Goal: Information Seeking & Learning: Find specific fact

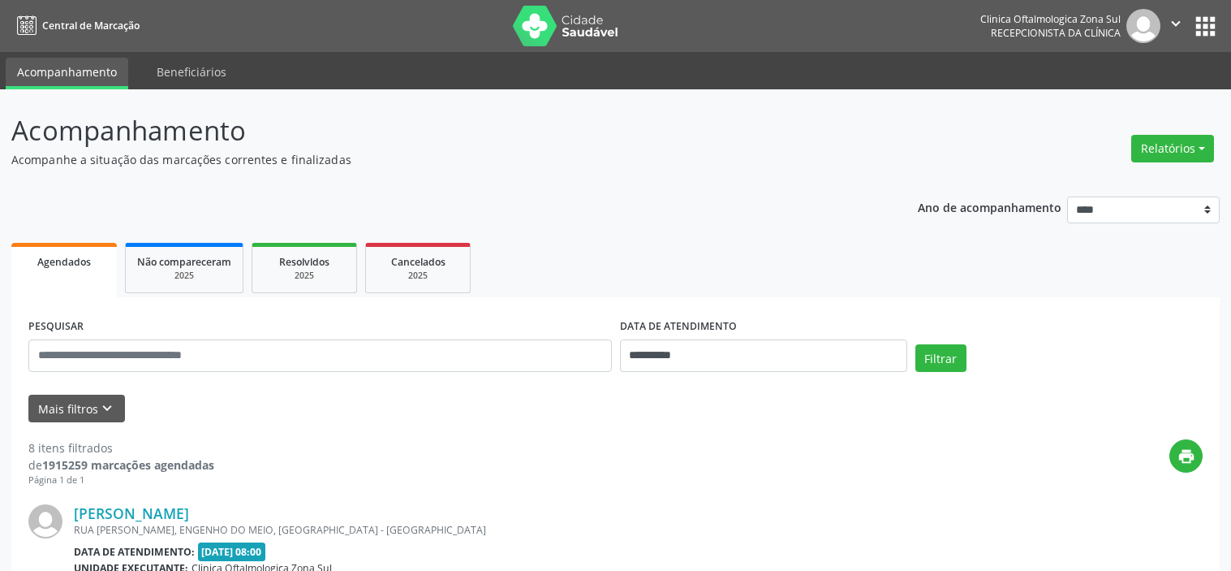
click at [110, 409] on icon "keyboard_arrow_down" at bounding box center [107, 408] width 18 height 18
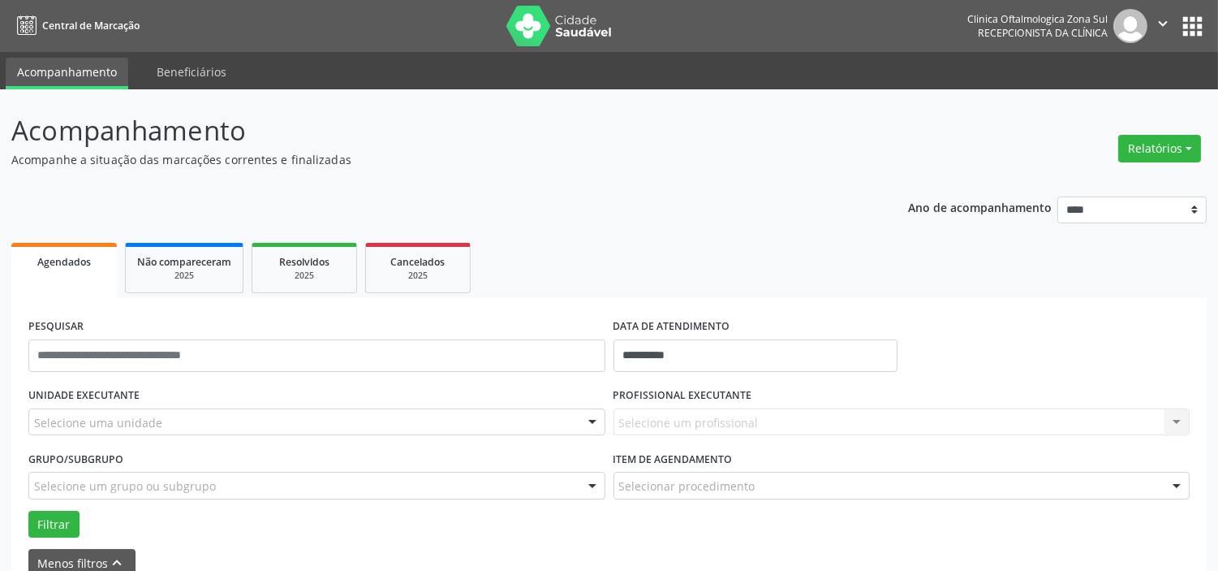
click at [174, 416] on div "Selecione uma unidade" at bounding box center [316, 422] width 577 height 28
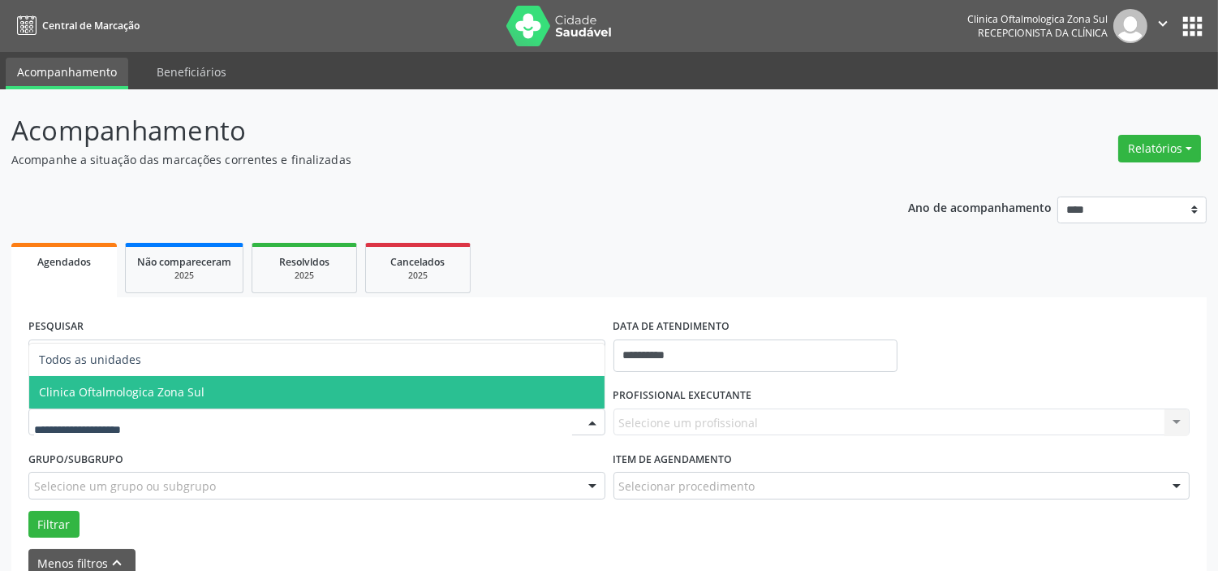
click at [182, 398] on span "Clinica Oftalmologica Zona Sul" at bounding box center [316, 392] width 575 height 32
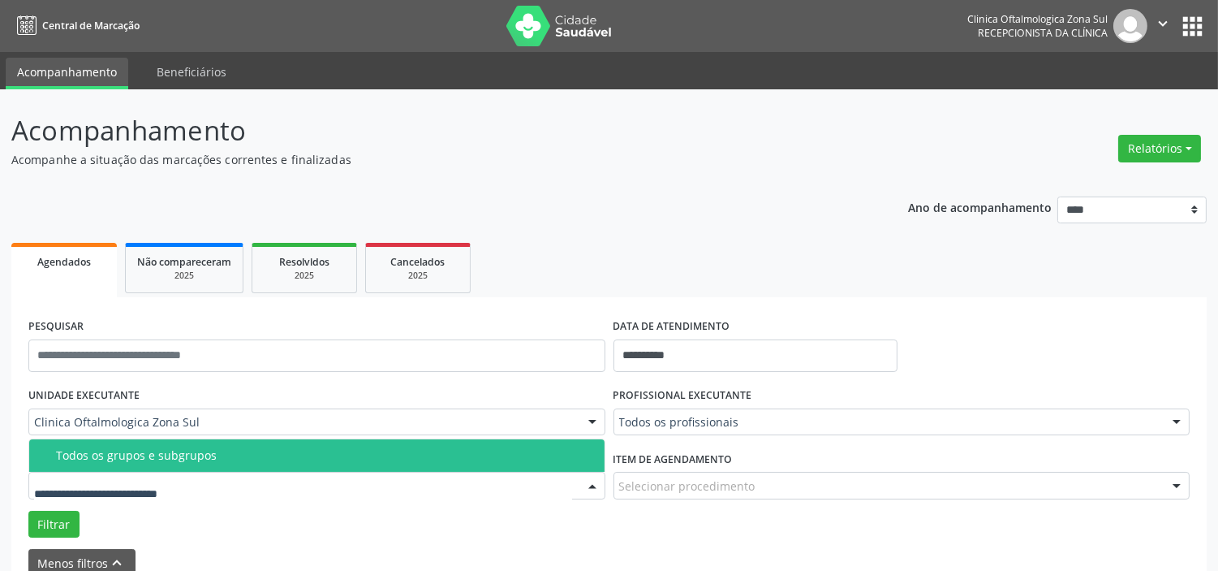
click at [195, 456] on div "Todos os grupos e subgrupos" at bounding box center [325, 455] width 539 height 13
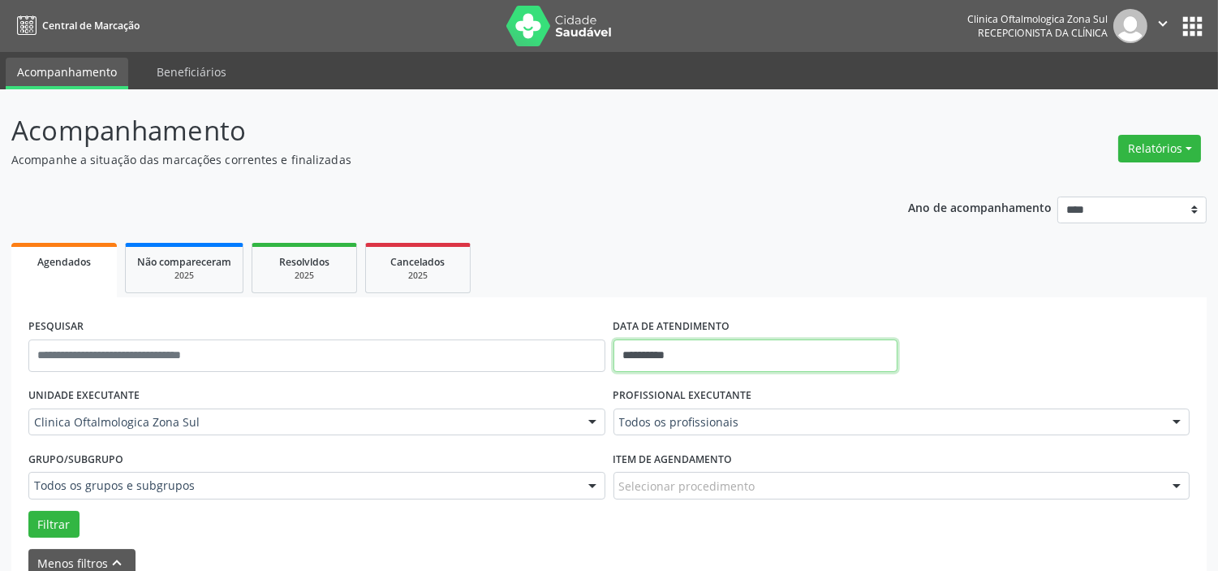
click at [707, 355] on input "**********" at bounding box center [756, 355] width 284 height 32
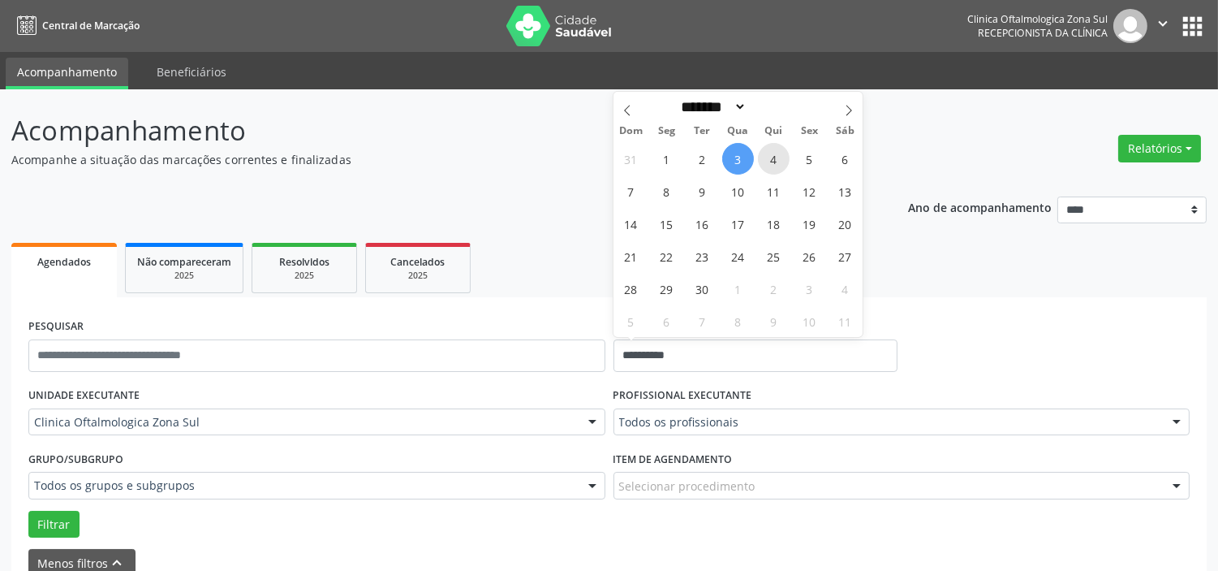
click at [771, 154] on span "4" at bounding box center [774, 159] width 32 height 32
type input "**********"
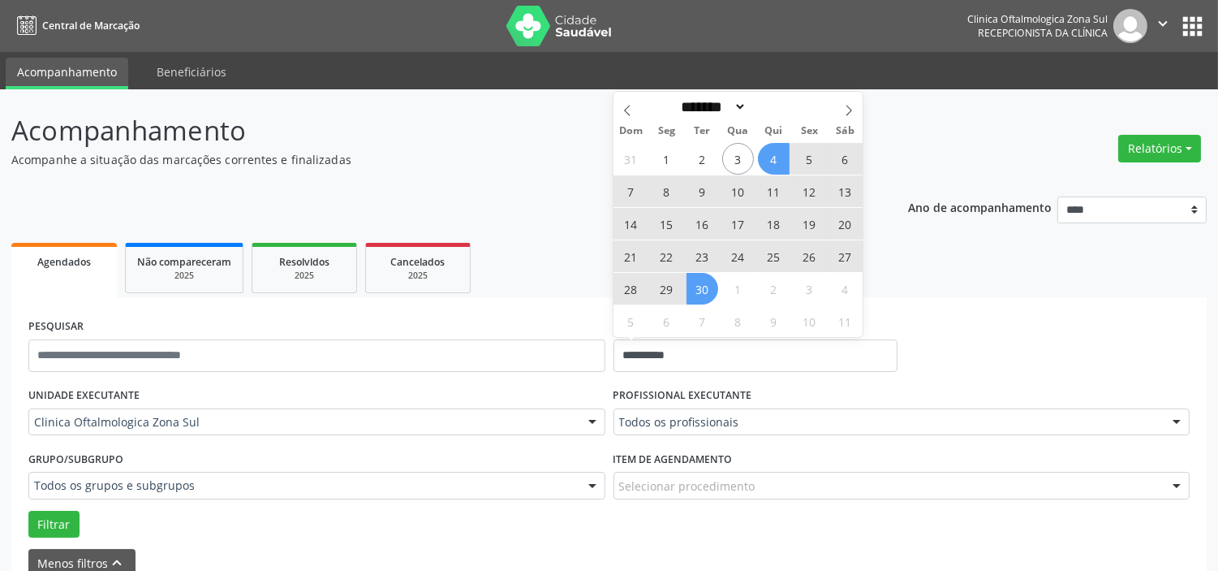
click at [698, 288] on span "30" at bounding box center [703, 289] width 32 height 32
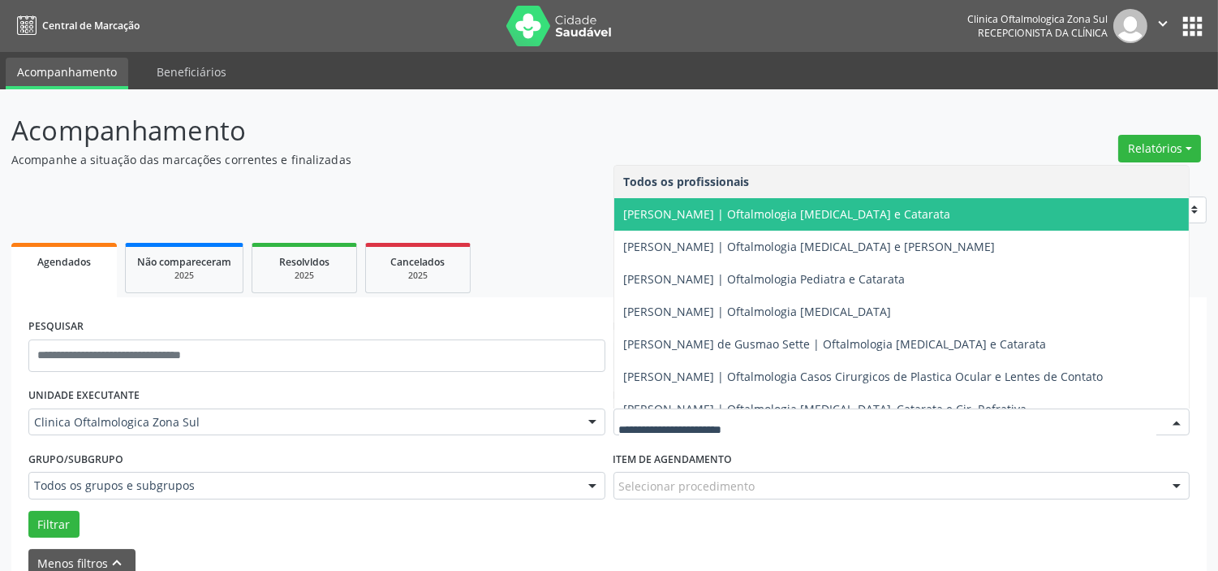
click at [675, 218] on span "[PERSON_NAME] | Oftalmologia [MEDICAL_DATA] e Catarata" at bounding box center [787, 213] width 327 height 15
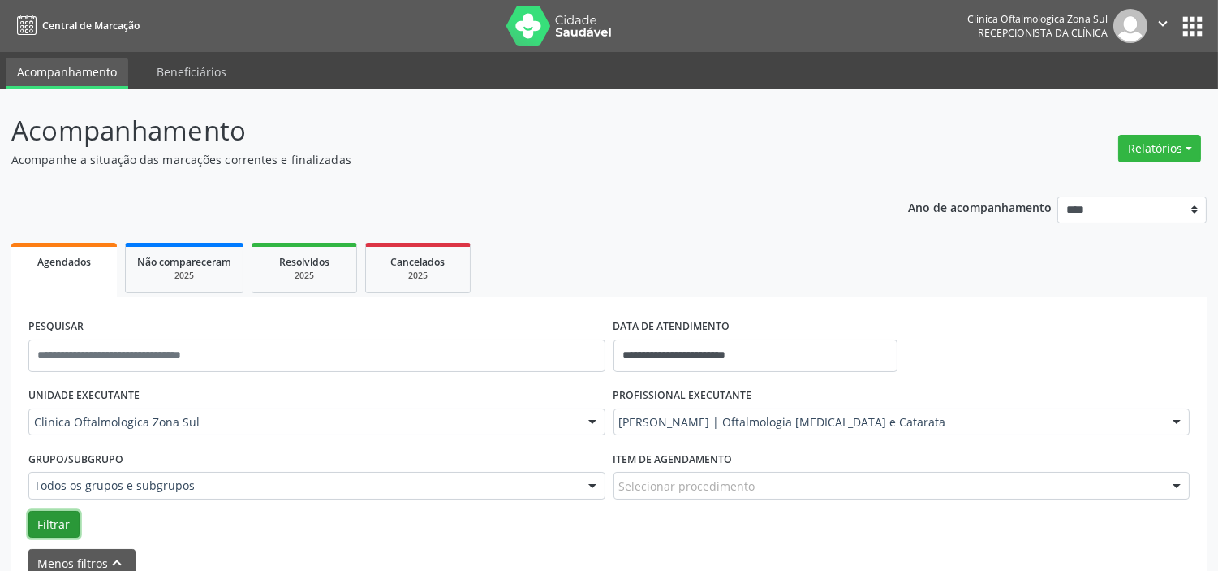
click at [58, 519] on button "Filtrar" at bounding box center [53, 524] width 51 height 28
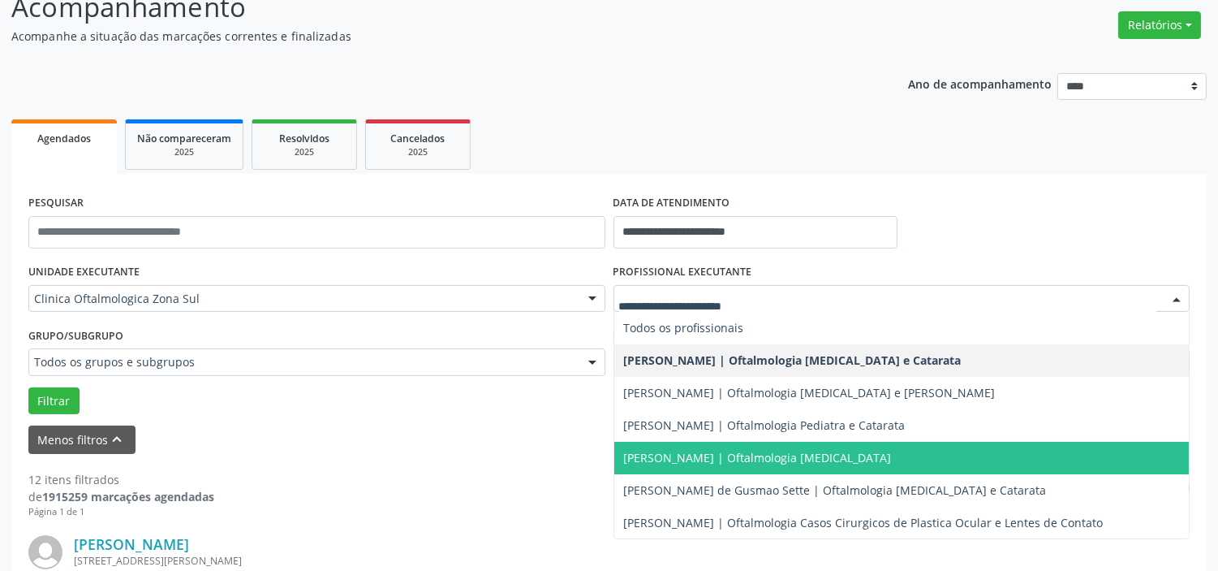
scroll to position [163, 0]
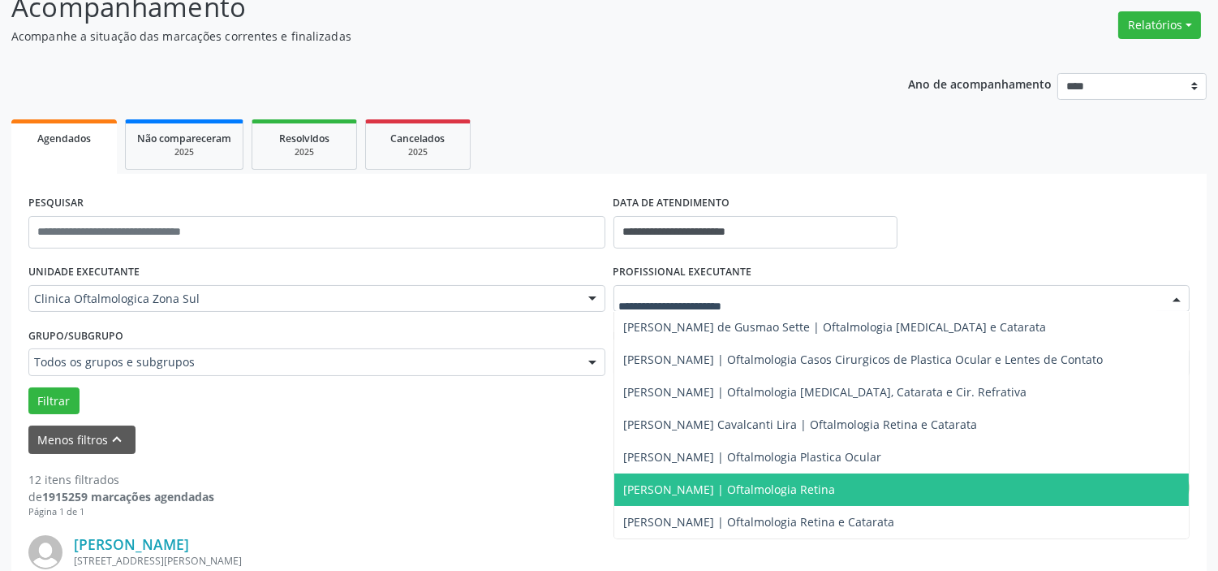
click at [693, 482] on span "[PERSON_NAME] | Oftalmologia Retina" at bounding box center [730, 488] width 212 height 15
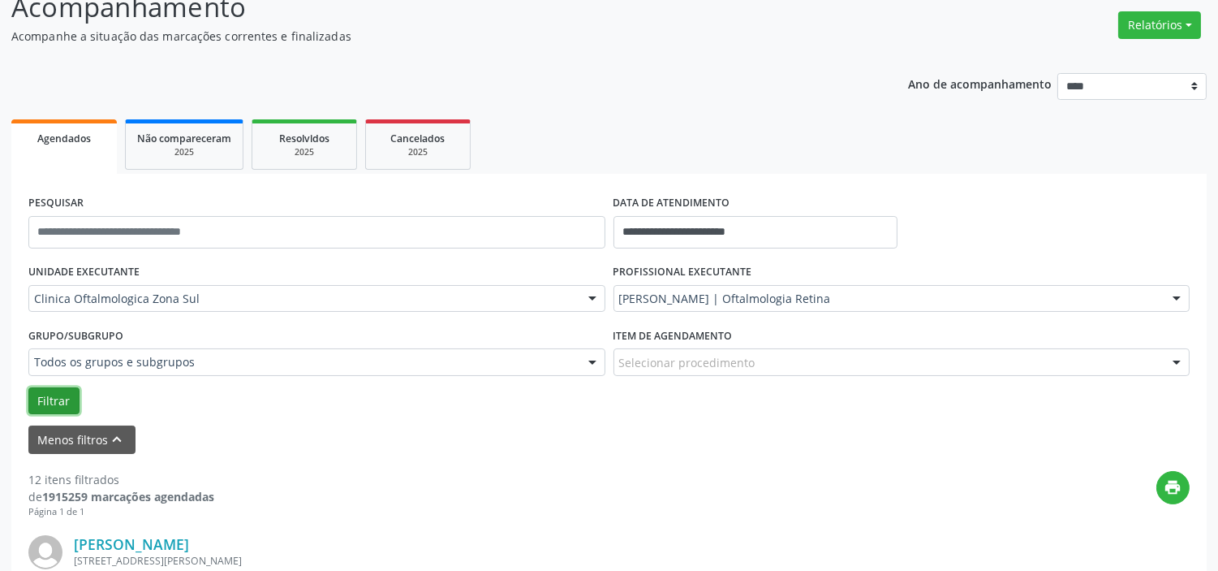
click at [41, 398] on button "Filtrar" at bounding box center [53, 401] width 51 height 28
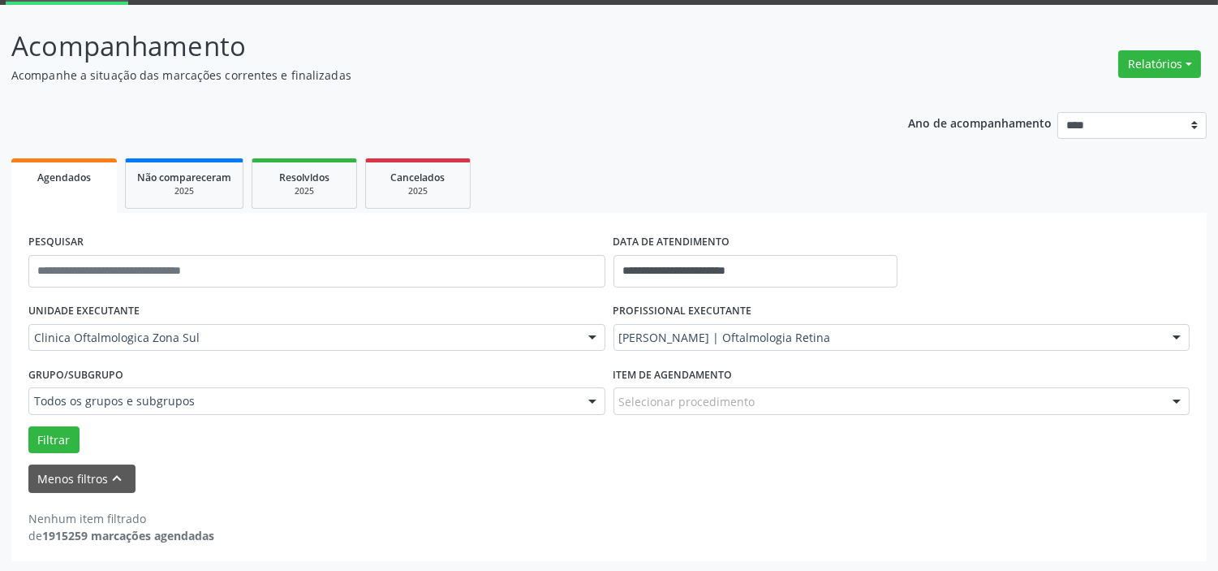
scroll to position [0, 0]
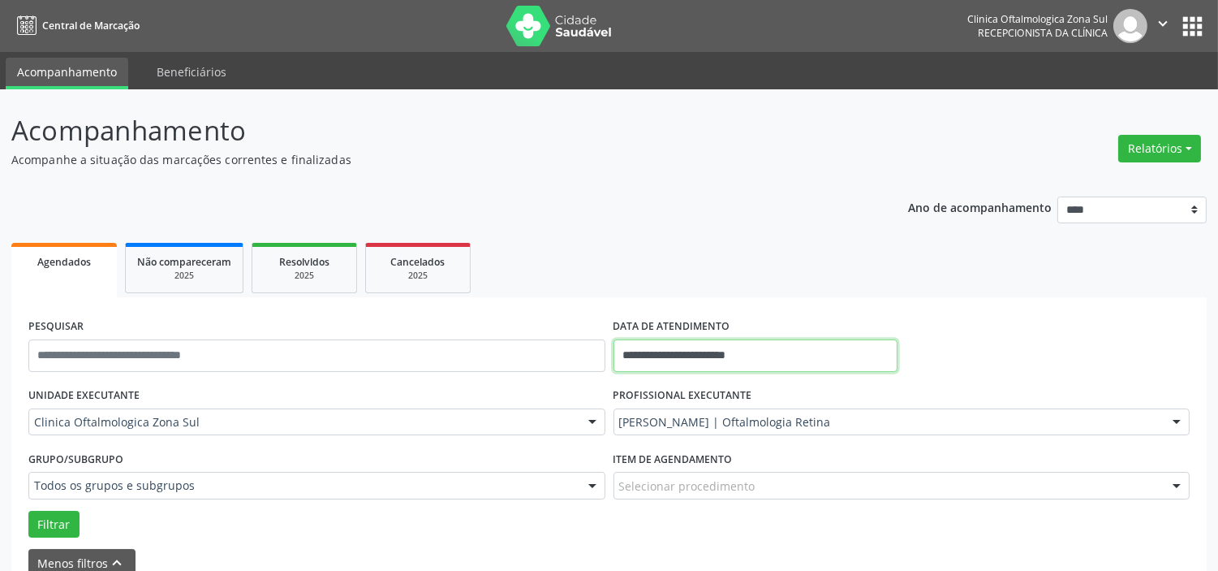
click at [756, 355] on input "**********" at bounding box center [756, 355] width 284 height 32
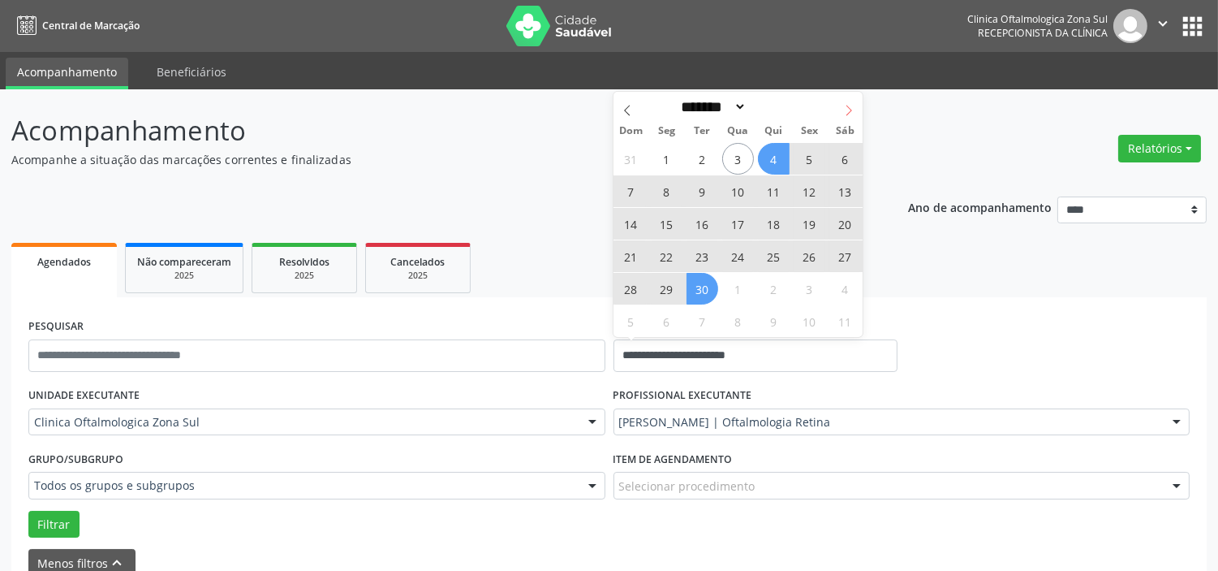
click at [846, 116] on span at bounding box center [849, 106] width 28 height 28
select select "*"
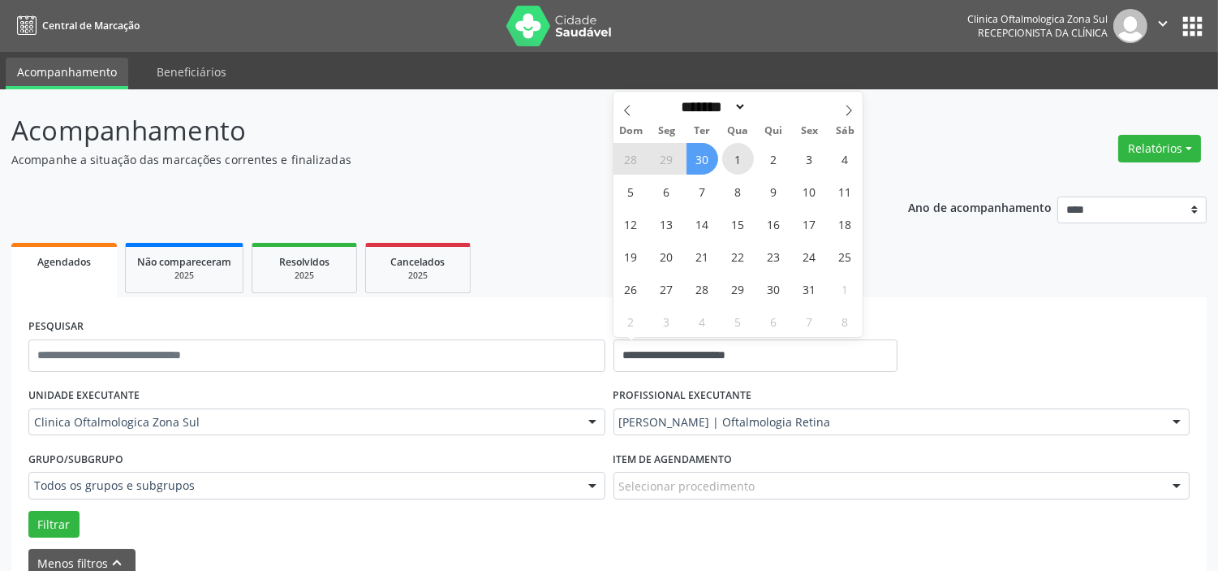
click at [734, 159] on span "1" at bounding box center [738, 159] width 32 height 32
type input "**********"
click at [845, 110] on icon at bounding box center [848, 110] width 11 height 11
select select "**"
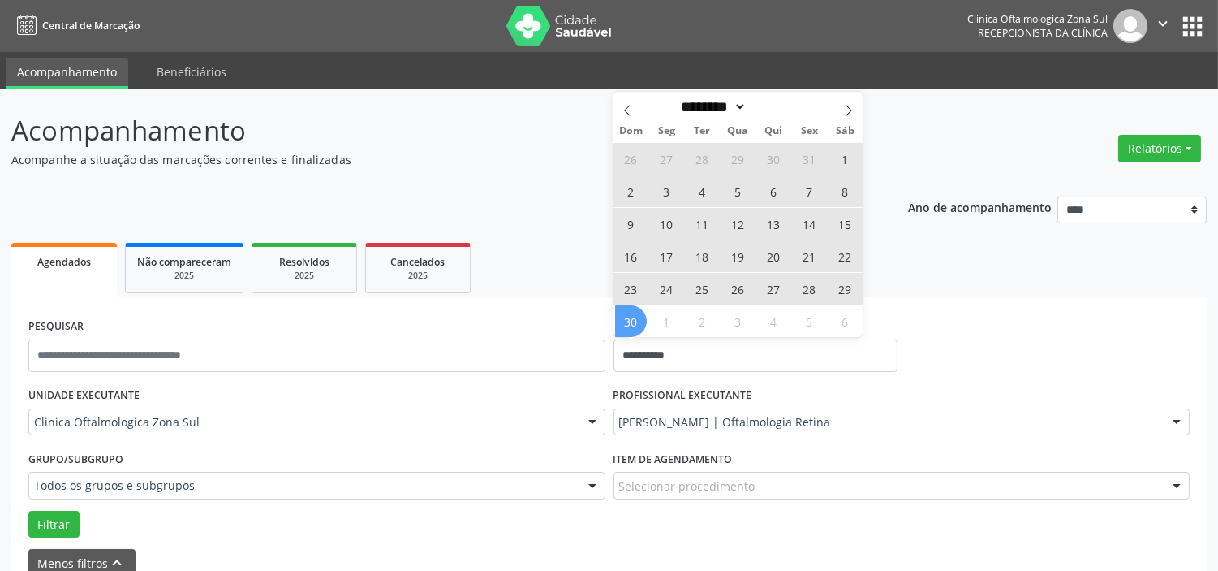
click at [635, 322] on span "30" at bounding box center [631, 321] width 32 height 32
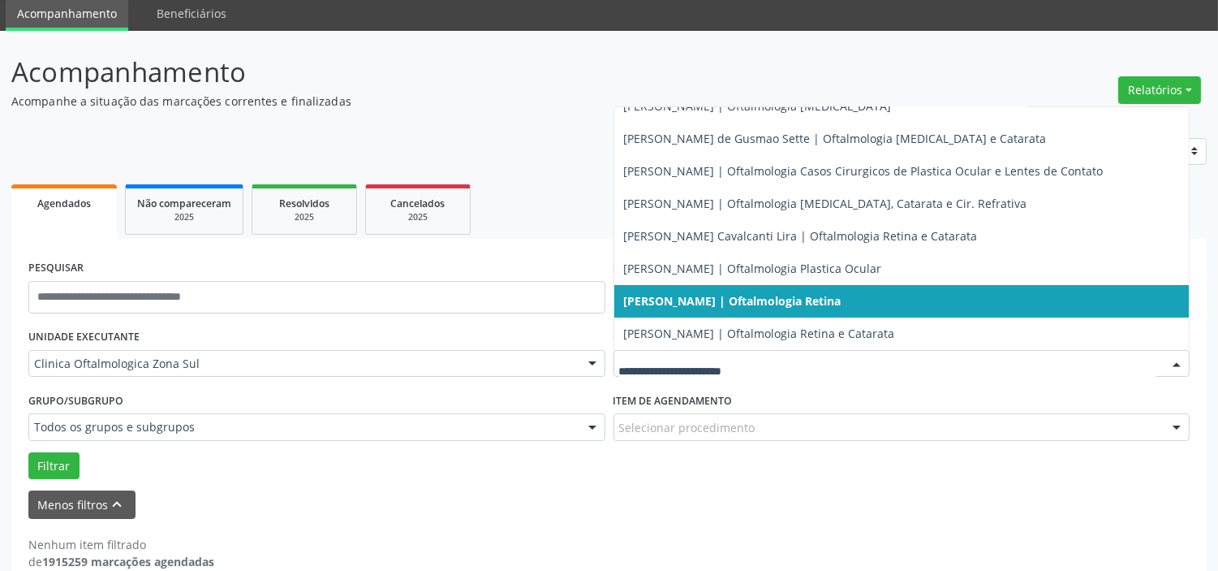
scroll to position [84, 0]
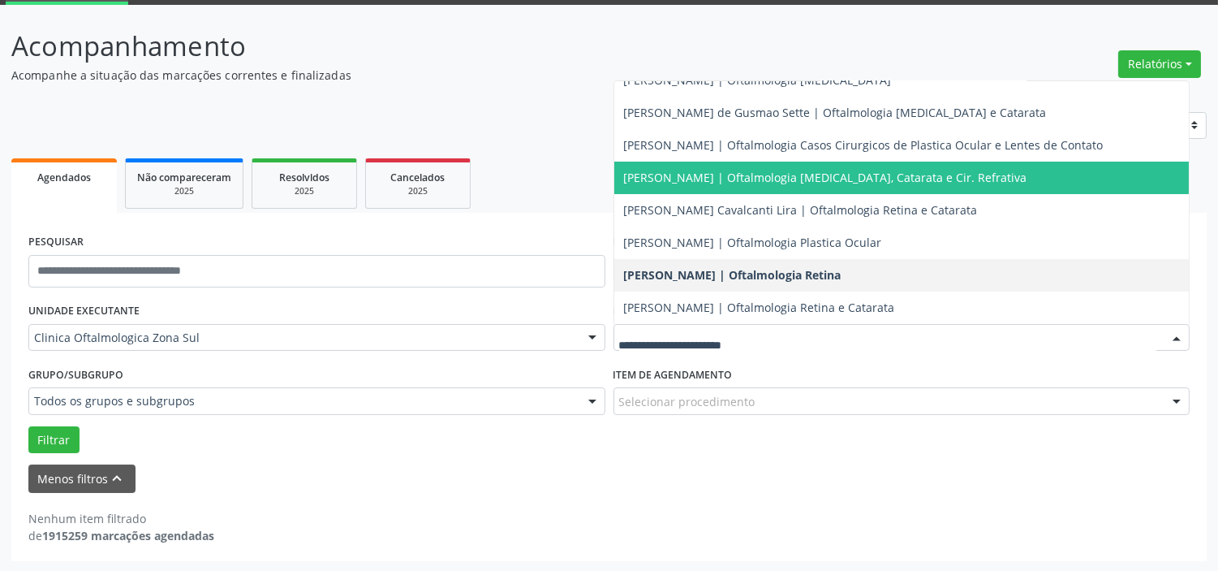
click at [679, 174] on span "[PERSON_NAME] | Oftalmologia [MEDICAL_DATA], Catarata e Cir. Refrativa" at bounding box center [825, 177] width 403 height 15
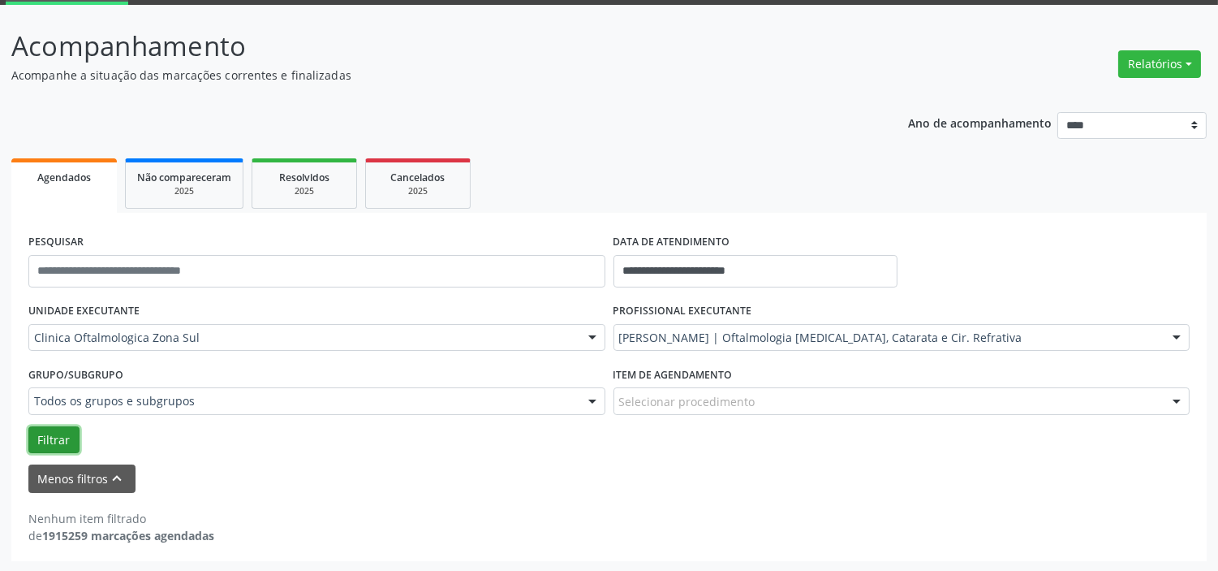
click at [44, 445] on button "Filtrar" at bounding box center [53, 440] width 51 height 28
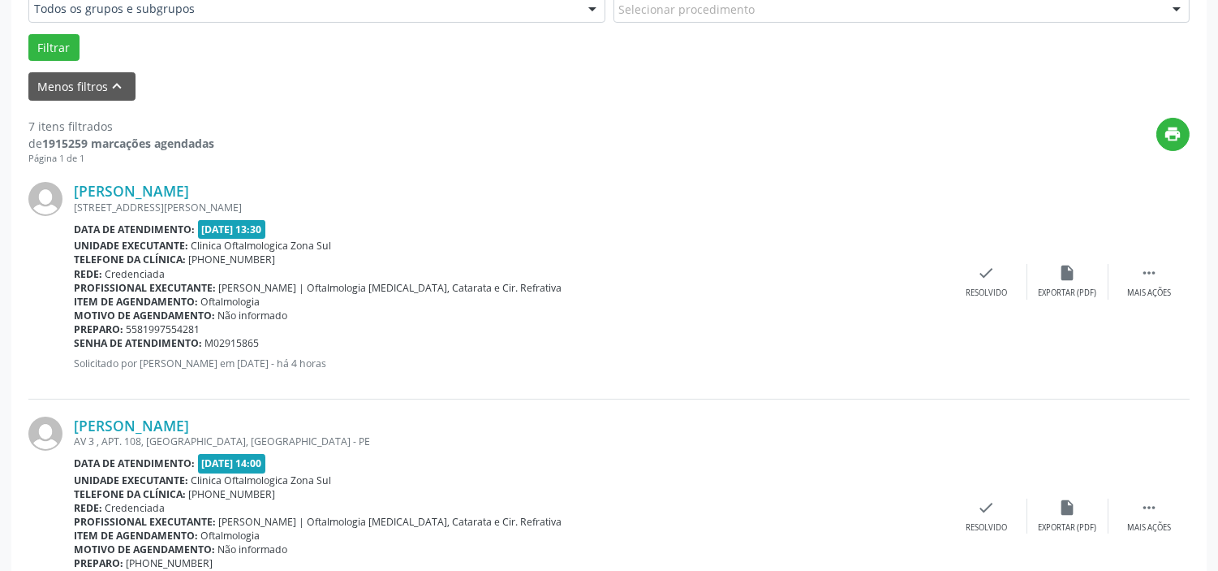
scroll to position [473, 0]
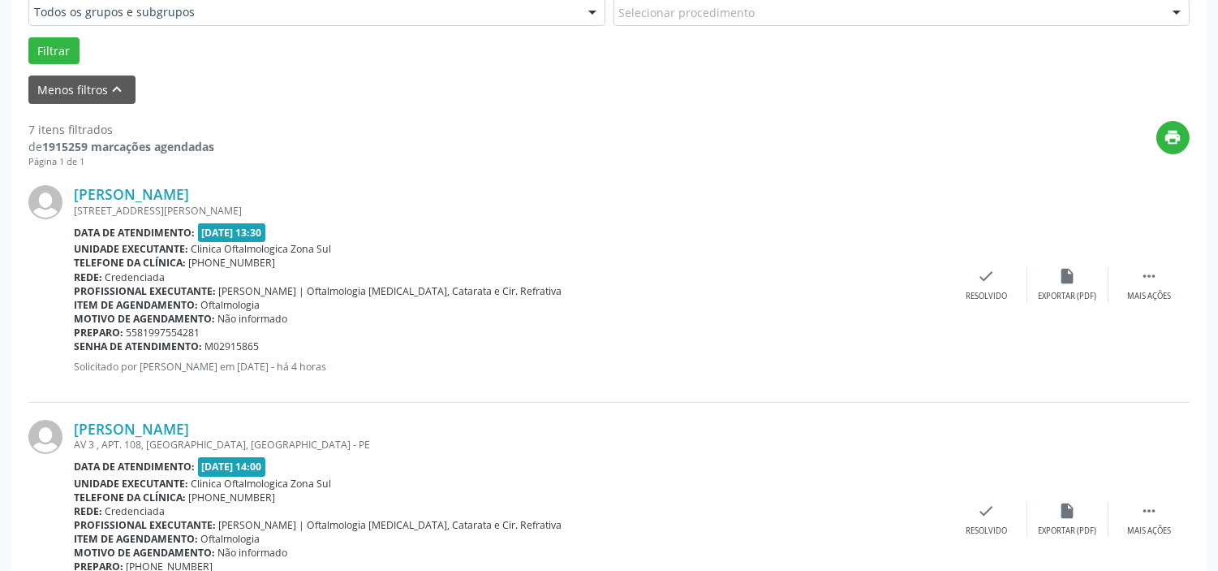
click at [207, 179] on div "[PERSON_NAME] [STREET_ADDRESS][PERSON_NAME] Data de atendimento: [DATE] 13:30 U…" at bounding box center [608, 285] width 1161 height 234
click at [189, 189] on link "[PERSON_NAME]" at bounding box center [131, 194] width 115 height 18
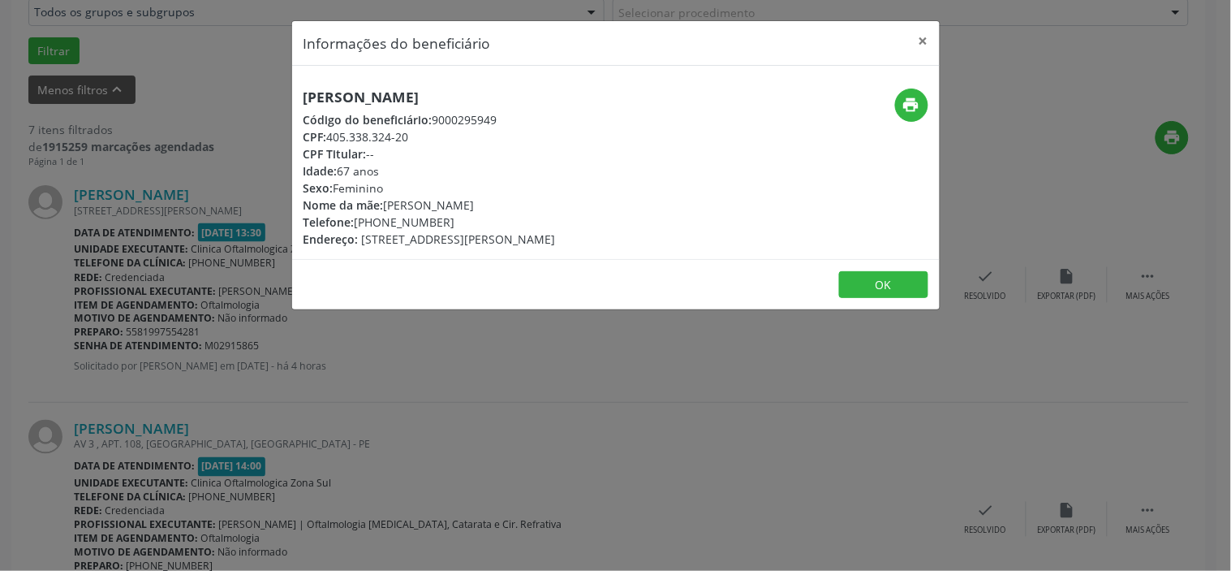
drag, startPoint x: 418, startPoint y: 139, endPoint x: 333, endPoint y: 142, distance: 85.3
click at [333, 142] on div "CPF: 405.338.324-20" at bounding box center [430, 136] width 252 height 17
copy div "405.338.324-20"
click at [403, 349] on div "Informações do beneficiário × [PERSON_NAME] Código do beneficiário: 9000295949 …" at bounding box center [615, 285] width 1231 height 571
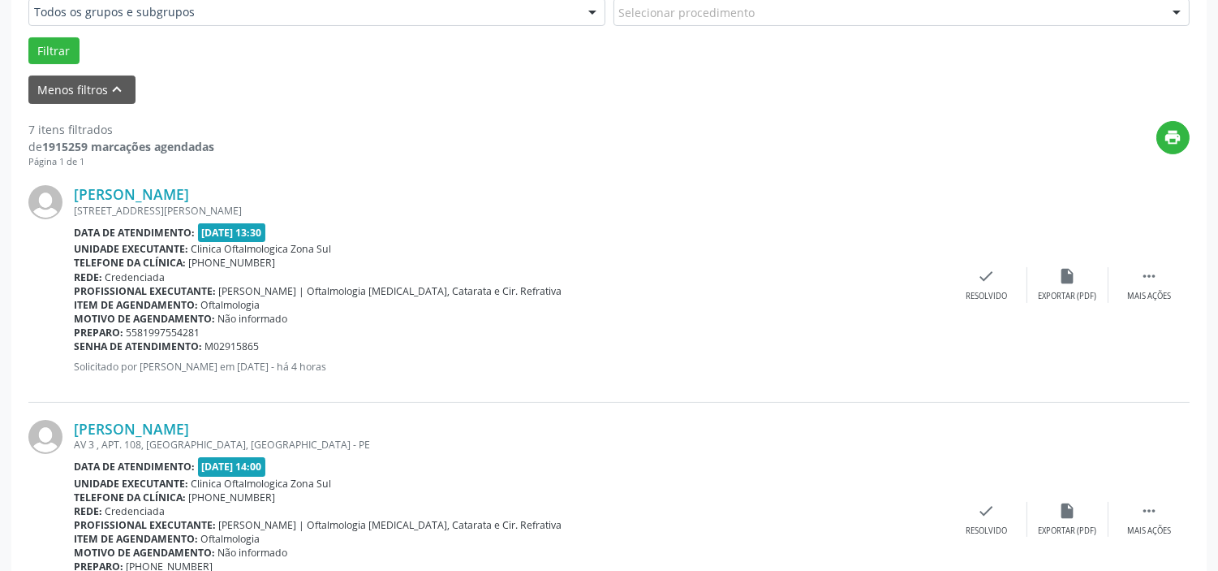
drag, startPoint x: 213, startPoint y: 343, endPoint x: 78, endPoint y: 341, distance: 134.7
click at [74, 341] on div "Senha de atendimento: M02915865" at bounding box center [510, 346] width 872 height 14
copy div "Senha de atendimento: M02915865"
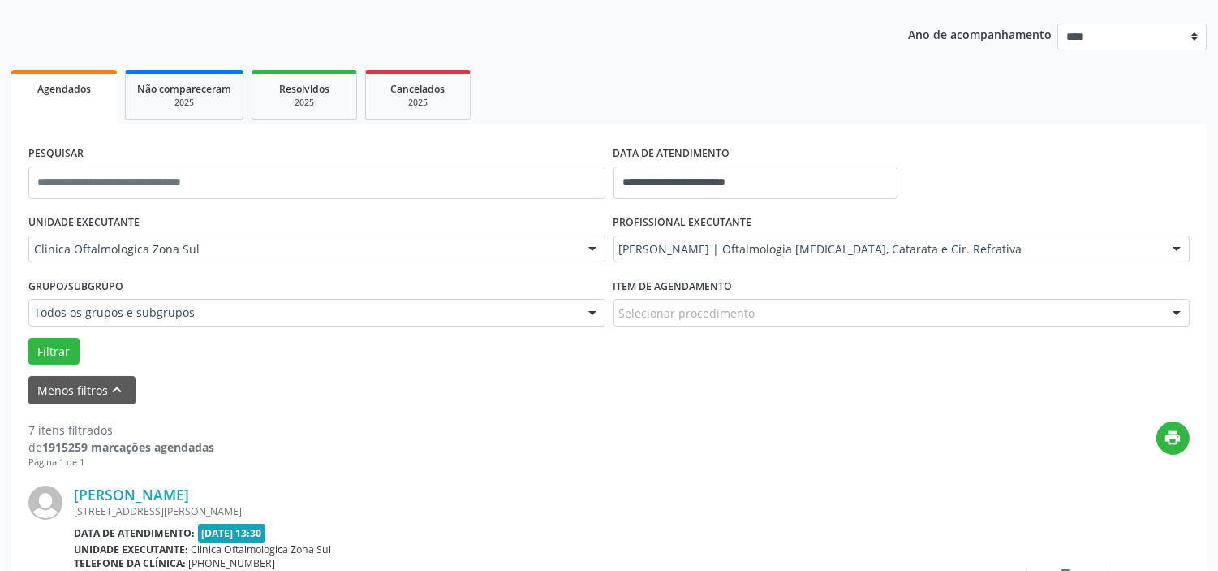
scroll to position [0, 0]
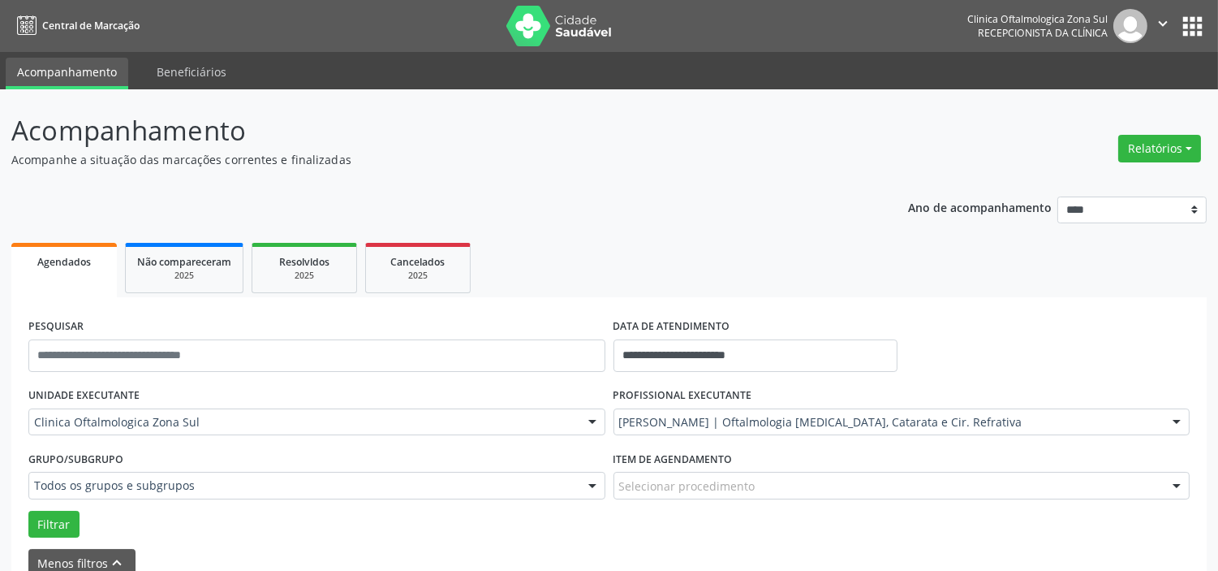
click at [1169, 18] on icon "" at bounding box center [1163, 24] width 18 height 18
click at [1106, 110] on ul "Configurações Sair" at bounding box center [1122, 81] width 114 height 71
click at [1105, 100] on link "Sair" at bounding box center [1122, 99] width 112 height 23
